Goal: Communication & Community: Participate in discussion

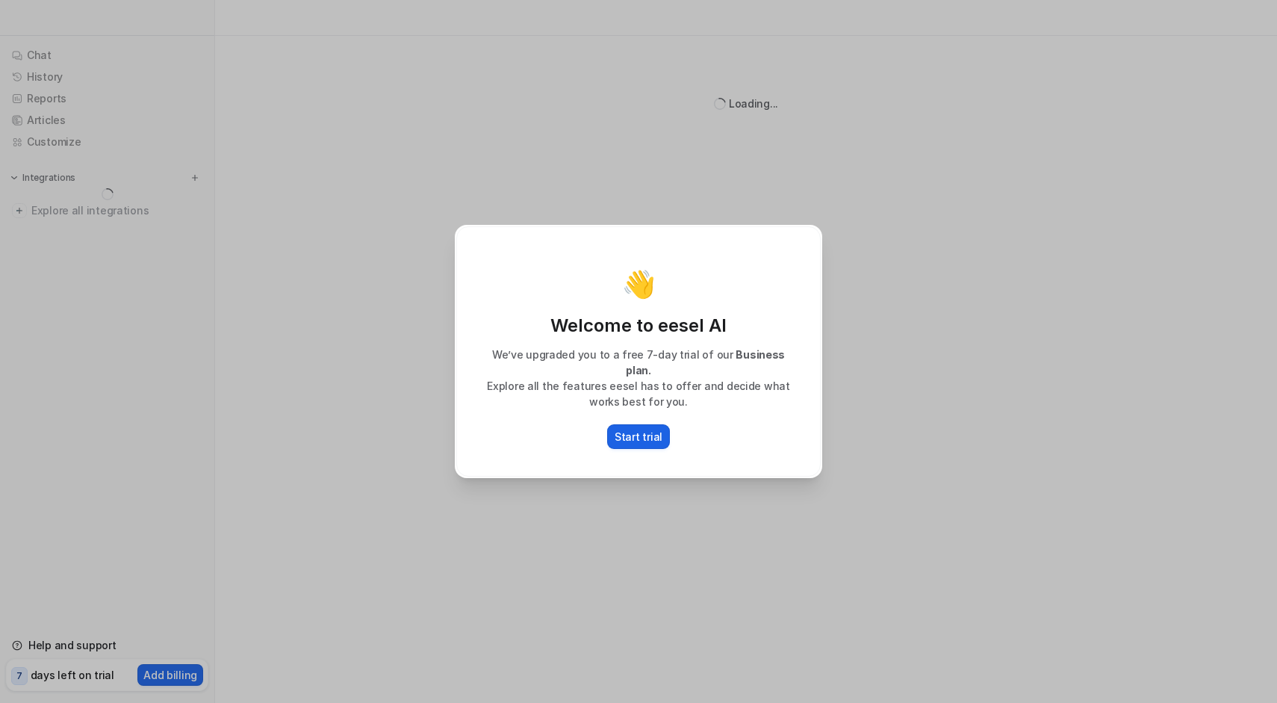
click at [641, 429] on p "Start trial" at bounding box center [638, 437] width 48 height 16
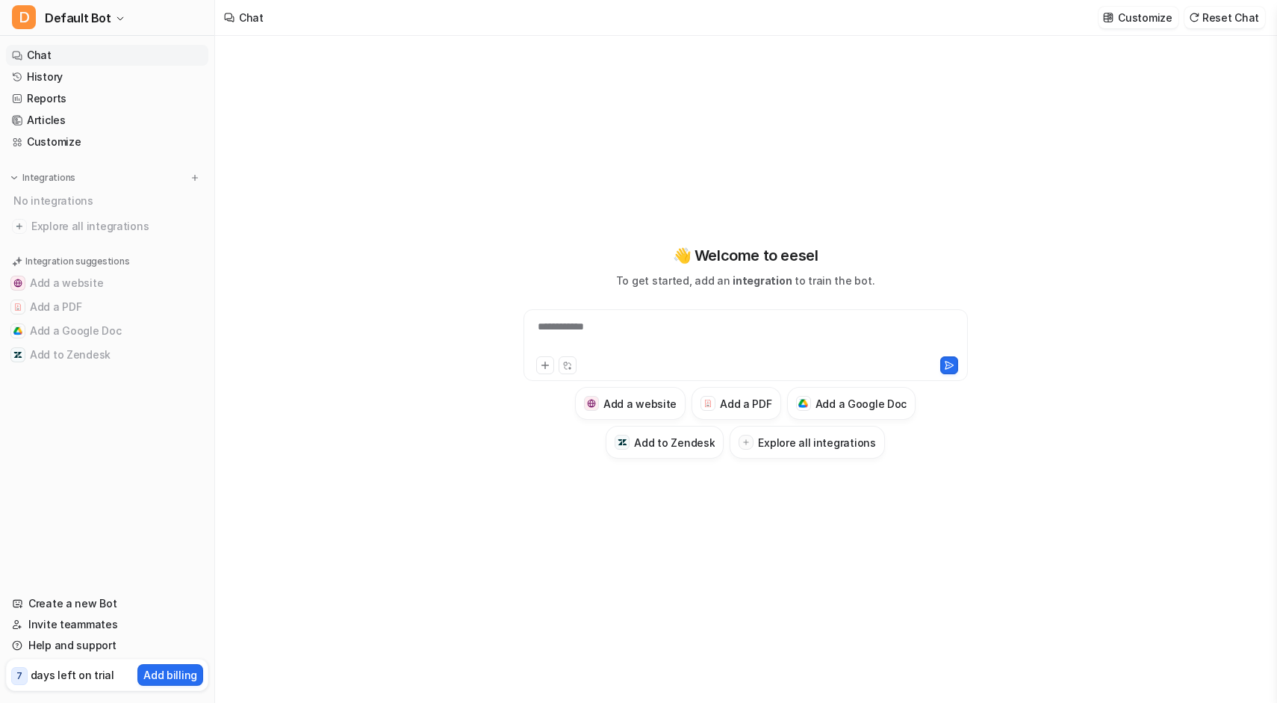
click at [90, 50] on link "Chat" at bounding box center [107, 55] width 202 height 21
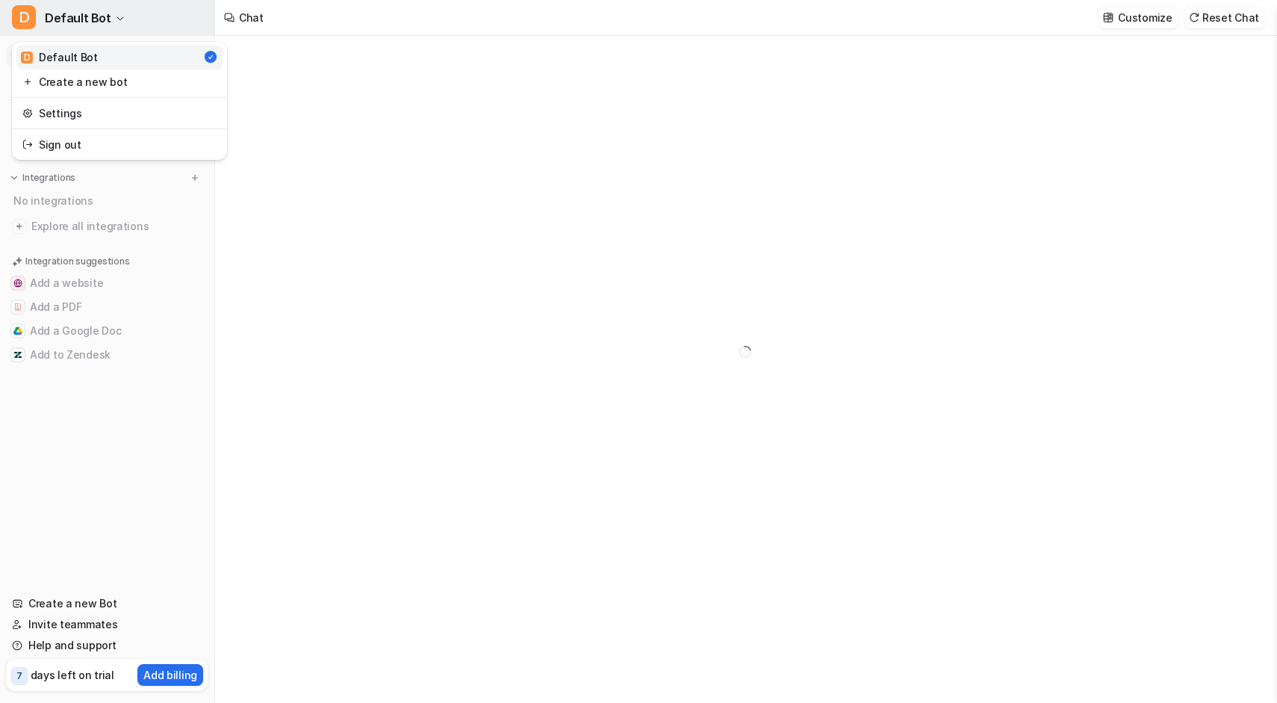
click at [117, 19] on icon "button" at bounding box center [120, 18] width 6 height 3
click at [116, 19] on icon "button" at bounding box center [120, 18] width 9 height 9
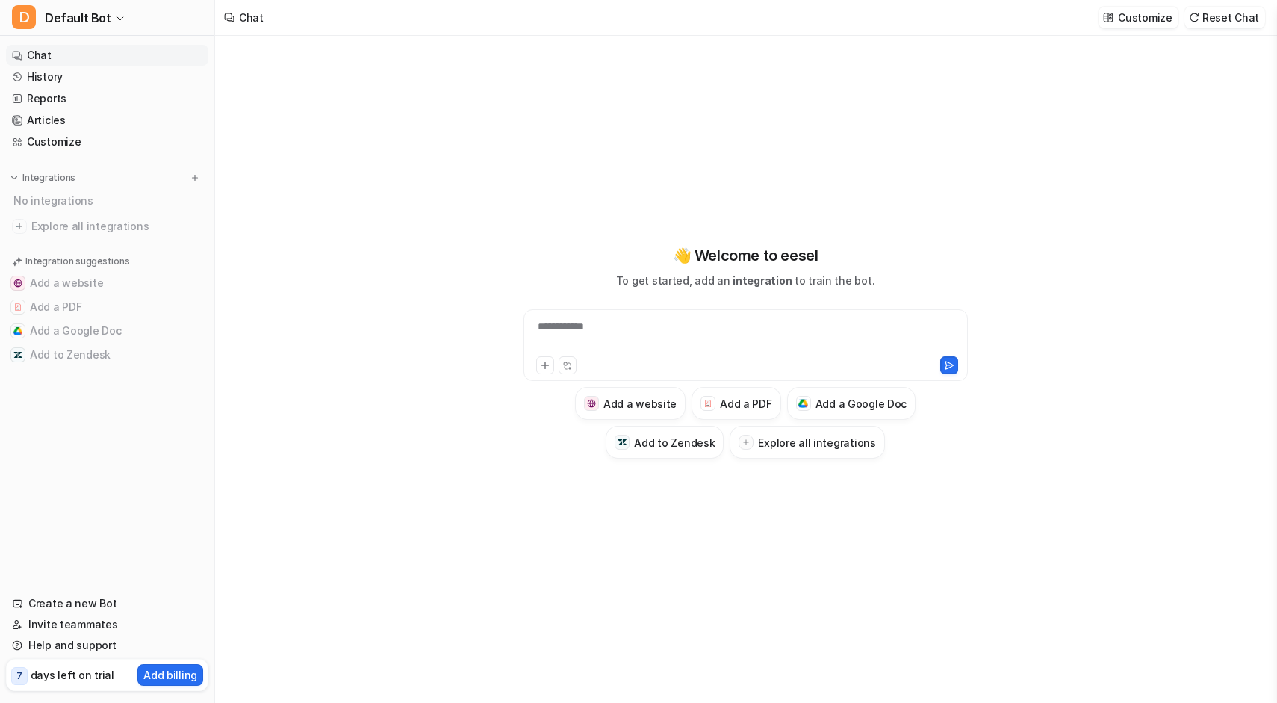
type textarea "**********"
click at [647, 334] on div at bounding box center [745, 336] width 437 height 34
